Goal: Transaction & Acquisition: Purchase product/service

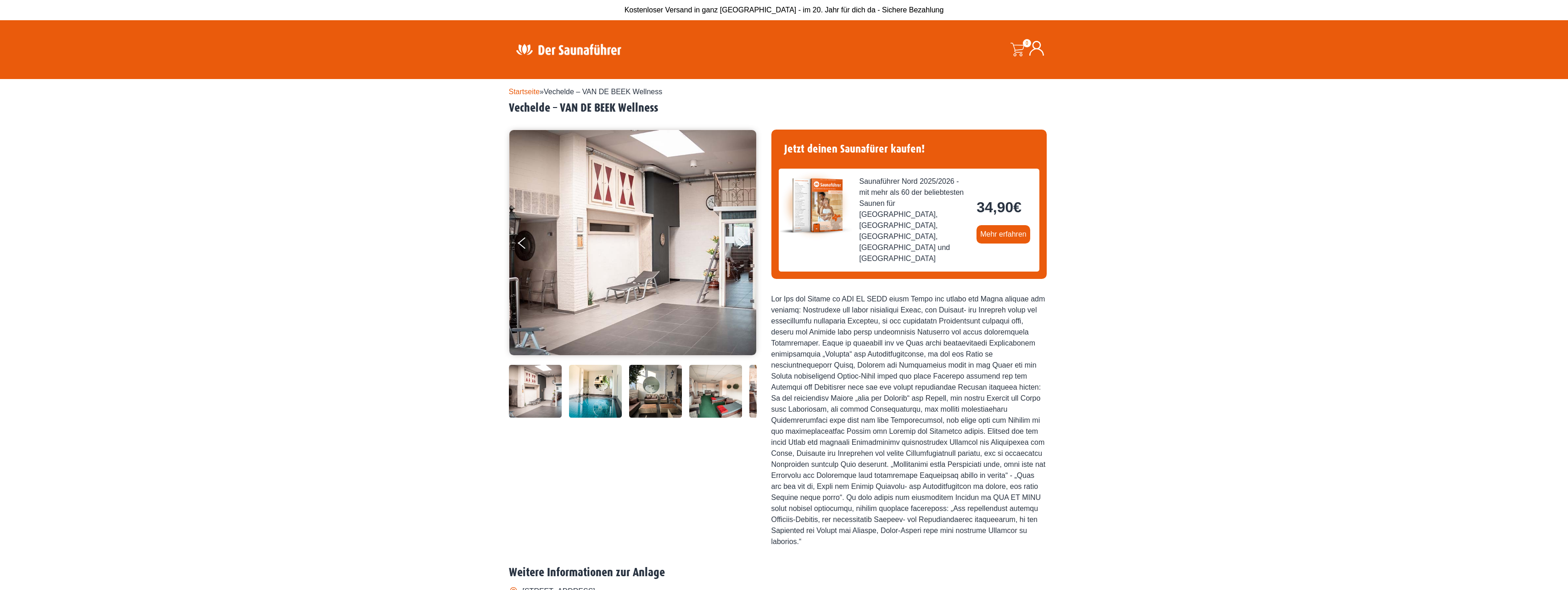
click at [534, 92] on link "Startseite" at bounding box center [524, 91] width 31 height 8
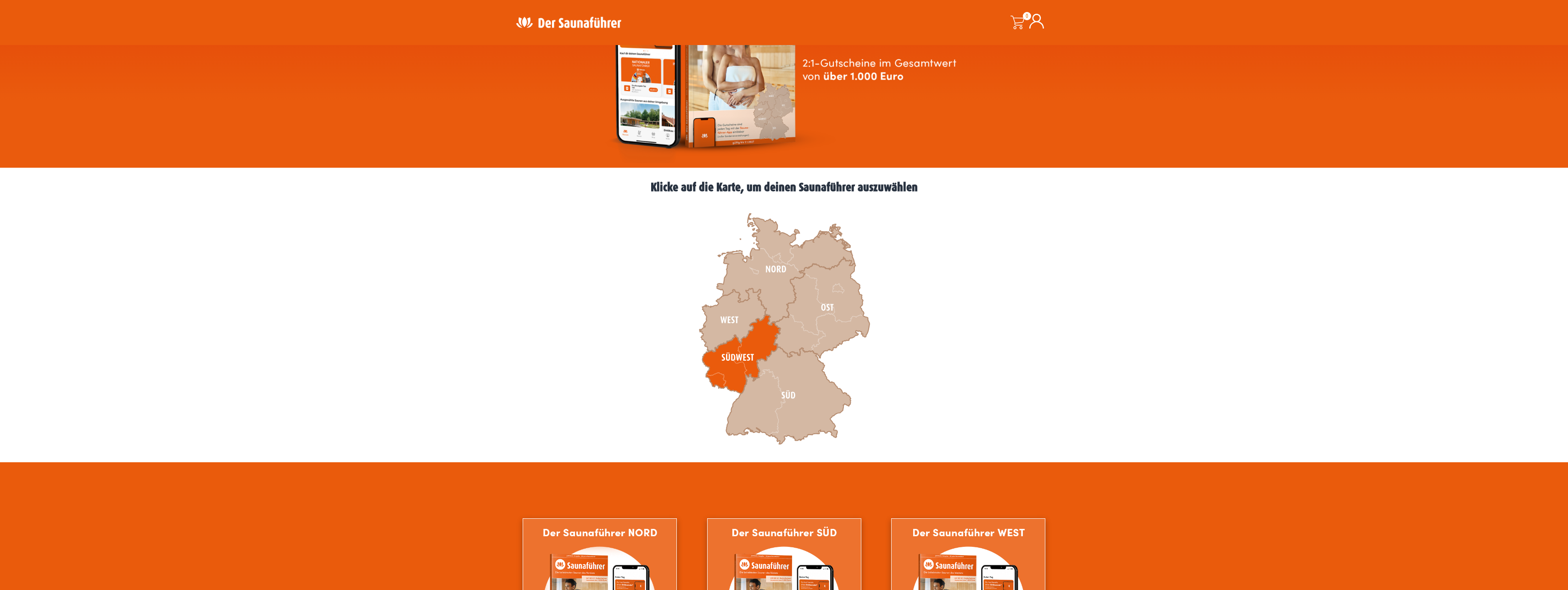
scroll to position [138, 0]
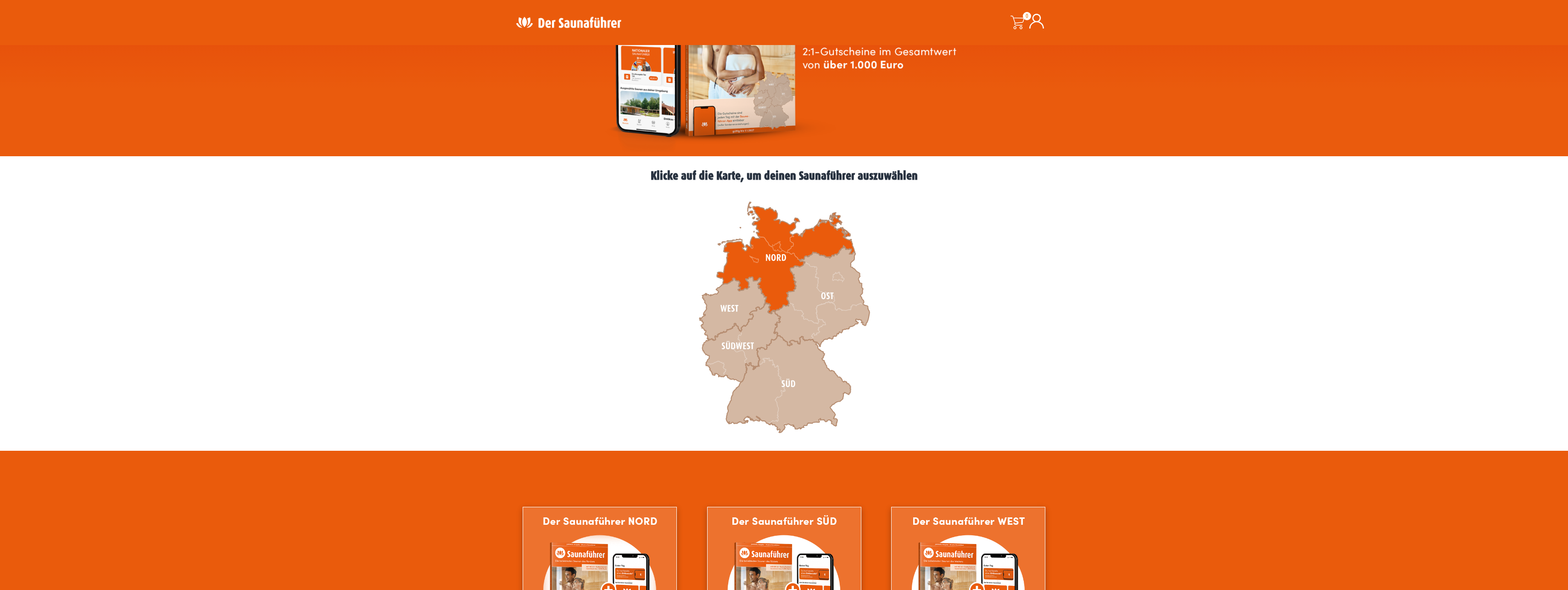
click at [781, 263] on icon at bounding box center [786, 258] width 138 height 112
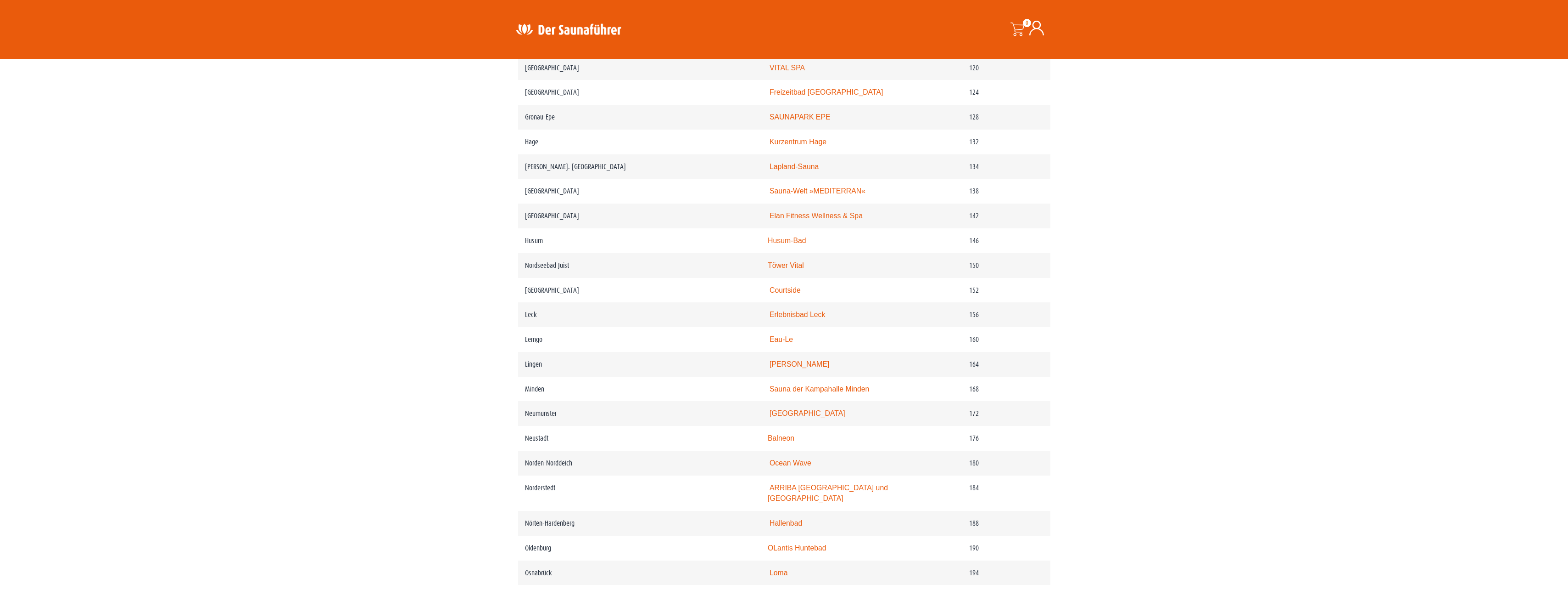
scroll to position [1102, 0]
